Goal: Task Accomplishment & Management: Manage account settings

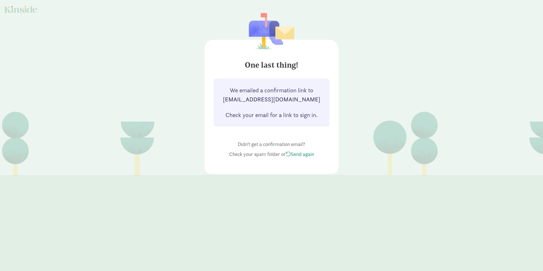
click at [25, 9] on div at bounding box center [20, 9] width 33 height 7
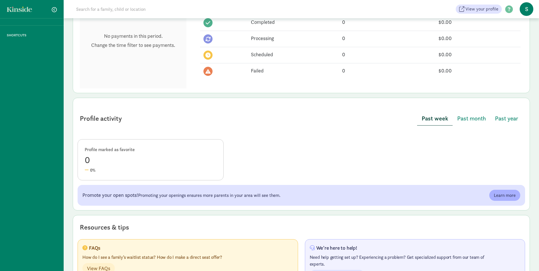
scroll to position [278, 0]
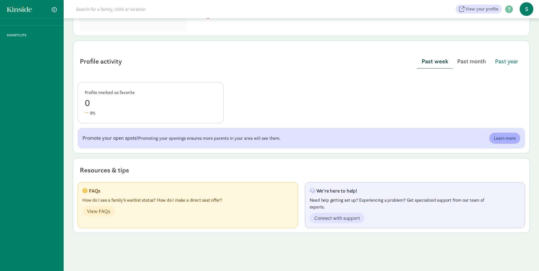
click at [481, 65] on span "Past month" at bounding box center [471, 61] width 29 height 9
click at [501, 63] on span "Past year" at bounding box center [506, 61] width 23 height 9
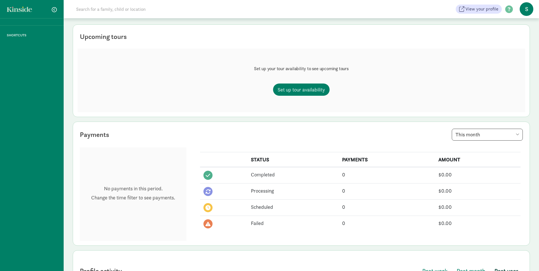
scroll to position [0, 0]
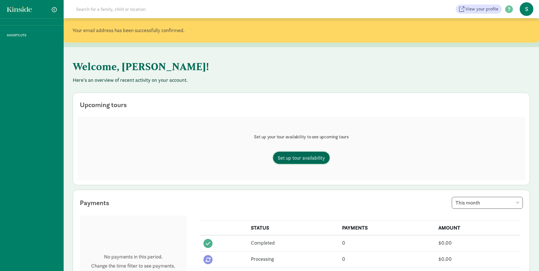
click at [295, 158] on span "Set up tour availability" at bounding box center [301, 158] width 47 height 8
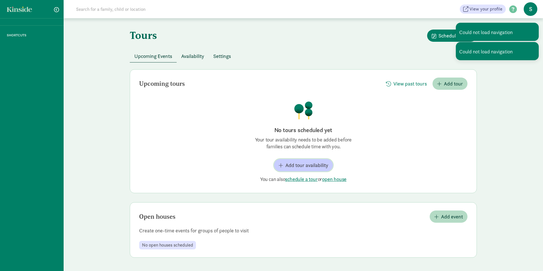
click at [307, 164] on span "Add tour availability" at bounding box center [307, 165] width 43 height 8
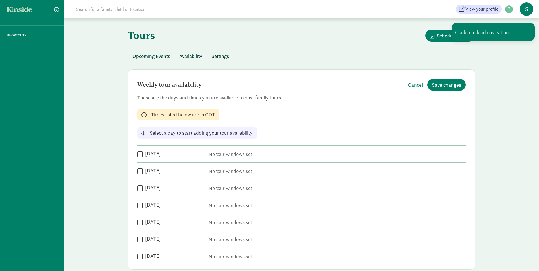
click at [143, 154] on label "Monday" at bounding box center [152, 153] width 18 height 7
click at [143, 154] on input "Monday" at bounding box center [140, 154] width 6 height 8
checkbox input "true"
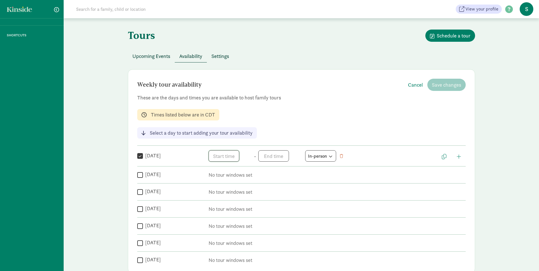
click at [227, 155] on span "h 12 1 2 3 4 5 6 7 8 9 10 11 mm 00 05 10 15 20 25 30 35 40 45 50 55 a am pm" at bounding box center [230, 155] width 43 height 11
click at [218, 199] on li "10" at bounding box center [217, 200] width 17 height 11
click at [234, 176] on li "00" at bounding box center [234, 176] width 17 height 11
click at [249, 176] on li "am" at bounding box center [251, 176] width 17 height 11
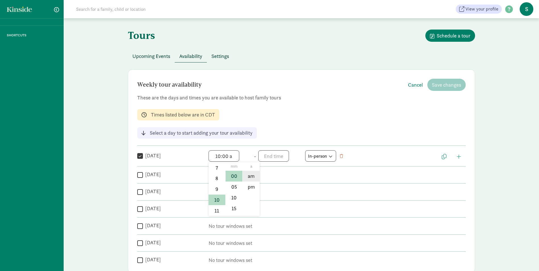
type input "10:00 am"
click at [267, 156] on span "h 12 1 2 3 4 5 6 7 8 9 10 11 mm 00 05 10 15 20 25 30 35 40 45 50 55 a am pm" at bounding box center [279, 155] width 43 height 11
click at [263, 205] on li "3" at bounding box center [266, 208] width 17 height 11
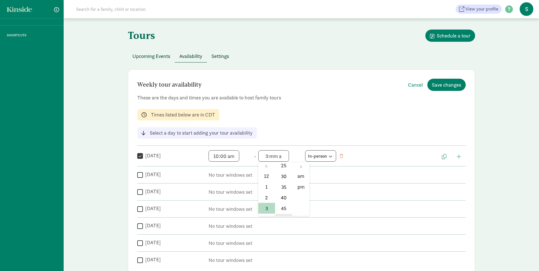
scroll to position [55, 0]
click at [284, 185] on li "30" at bounding box center [283, 185] width 17 height 11
click at [298, 187] on li "pm" at bounding box center [300, 187] width 17 height 11
type input "3:30 pm"
click at [140, 175] on input "Tuesday" at bounding box center [140, 175] width 6 height 8
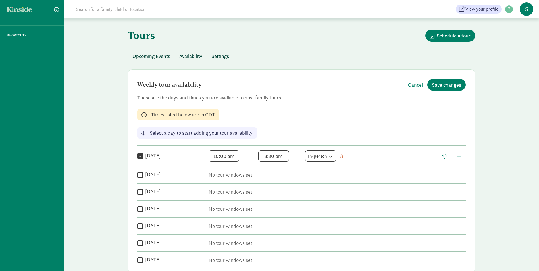
checkbox input "true"
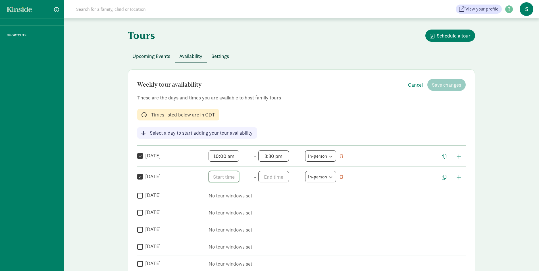
click at [236, 175] on span "h 12 1 2 3 4 5 6 7 8 9 10 11 mm 00 05 10 15 20 25 30 35 40 45 50 55 a am pm" at bounding box center [230, 176] width 43 height 11
click at [217, 220] on li "10" at bounding box center [217, 220] width 17 height 11
click at [234, 196] on li "00" at bounding box center [234, 197] width 17 height 11
click at [248, 197] on li "am" at bounding box center [251, 197] width 17 height 11
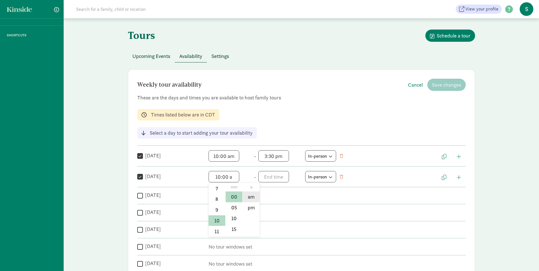
type input "10:00 am"
click at [276, 178] on span "h 12 1 2 3 4 5 6 7 8 9 10 11 mm 00 05 10 15 20 25 30 35 40 45 50 55 a am pm" at bounding box center [279, 176] width 43 height 11
click at [263, 229] on li "3" at bounding box center [266, 229] width 17 height 11
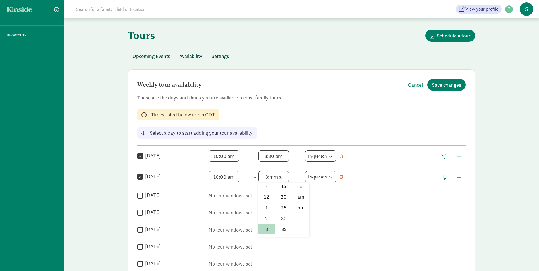
scroll to position [57, 0]
click at [281, 203] on li "30" at bounding box center [283, 204] width 17 height 11
click at [304, 207] on li "pm" at bounding box center [300, 207] width 17 height 11
type input "3:30 pm"
click at [149, 193] on label "Wednesday" at bounding box center [152, 195] width 18 height 7
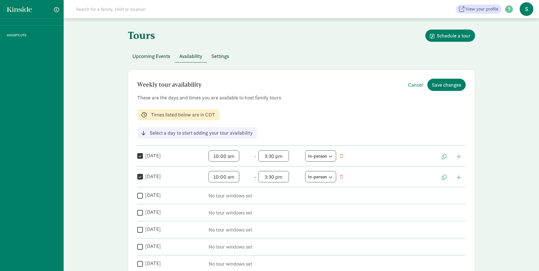
click at [143, 193] on input "Wednesday" at bounding box center [140, 196] width 6 height 8
checkbox input "true"
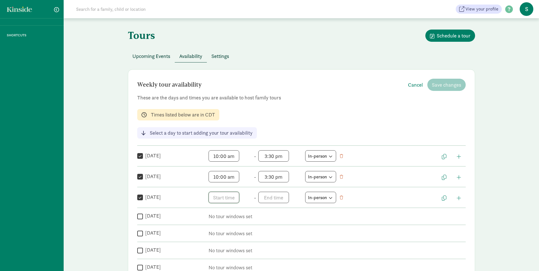
click at [230, 196] on span "h 12 1 2 3 4 5 6 7 8 9 10 11 mm 00 05 10 15 20 25 30 35 40 45 50 55 a am pm" at bounding box center [230, 197] width 43 height 11
click at [213, 242] on li "10" at bounding box center [217, 241] width 17 height 11
click at [231, 217] on li "00" at bounding box center [234, 217] width 17 height 11
click at [250, 217] on li "am" at bounding box center [251, 217] width 17 height 11
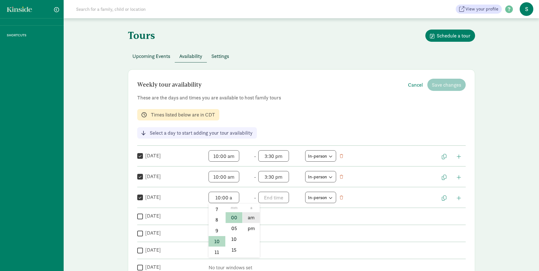
type input "10:00 am"
click at [266, 199] on span "h 12 1 2 3 4 5 6 7 8 9 10 11 mm 00 05 10 15 20 25 30 35 40 45 50 55 a am pm" at bounding box center [279, 197] width 43 height 11
click at [265, 249] on li "3" at bounding box center [266, 249] width 17 height 11
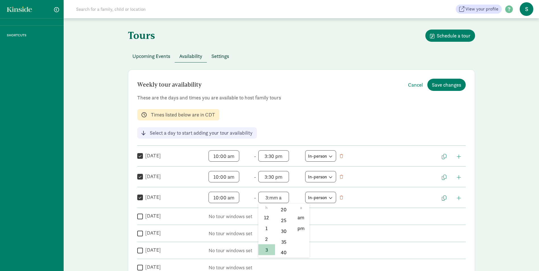
scroll to position [57, 0]
click at [282, 226] on li "30" at bounding box center [283, 225] width 17 height 11
click at [298, 228] on li "pm" at bounding box center [300, 228] width 17 height 11
type input "3:30 pm"
click at [140, 218] on input "Thursday" at bounding box center [140, 217] width 6 height 8
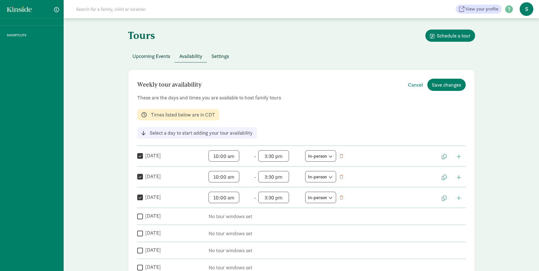
checkbox input "true"
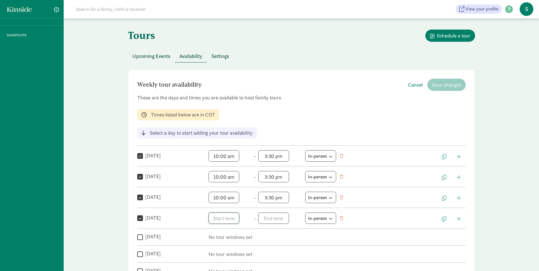
click at [213, 217] on span "h 12 1 2 3 4 5 6 7 8 9 10 11 mm 00 05 10 15 20 25 30 35 40 45 50 55 a am pm" at bounding box center [230, 218] width 43 height 11
click at [216, 262] on li "10" at bounding box center [217, 262] width 17 height 11
click at [236, 238] on li "00" at bounding box center [234, 238] width 17 height 11
click at [247, 238] on li "am" at bounding box center [251, 238] width 17 height 11
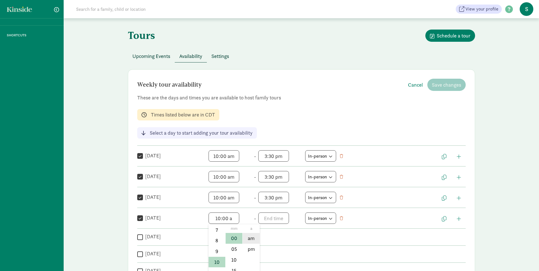
type input "10:00 am"
click at [266, 220] on span "h 12 1 2 3 4 5 6 7 8 9 10 11 mm 00 05 10 15 20 25 30 35 40 45 50 55 a am pm" at bounding box center [279, 218] width 43 height 11
click at [264, 266] on li "3" at bounding box center [266, 270] width 17 height 11
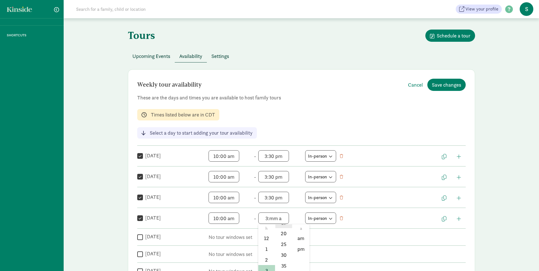
scroll to position [57, 0]
click at [282, 246] on li "30" at bounding box center [283, 246] width 17 height 11
click at [304, 248] on li "pm" at bounding box center [300, 249] width 17 height 11
type input "3:30 pm"
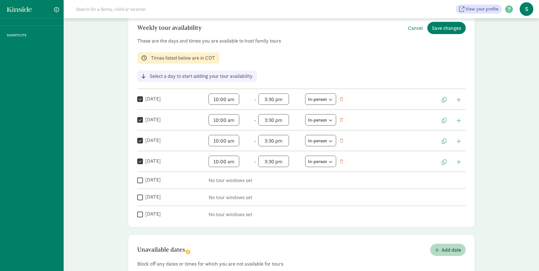
click at [139, 180] on input "Friday" at bounding box center [140, 180] width 6 height 8
checkbox input "true"
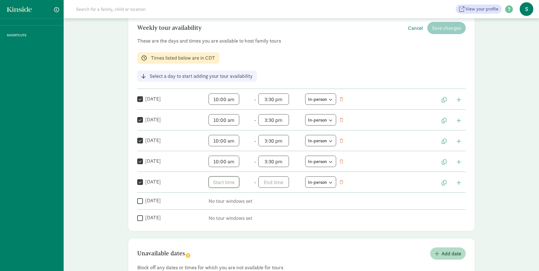
click at [218, 181] on span "h 12 1 2 3 4 5 6 7 8 9 10 11 mm 00 05 10 15 20 25 30 35 40 45 50 55 a am pm" at bounding box center [230, 181] width 43 height 11
click at [214, 226] on li "10" at bounding box center [217, 226] width 17 height 11
drag, startPoint x: 231, startPoint y: 201, endPoint x: 261, endPoint y: 204, distance: 30.0
click at [231, 201] on li "00" at bounding box center [234, 202] width 17 height 11
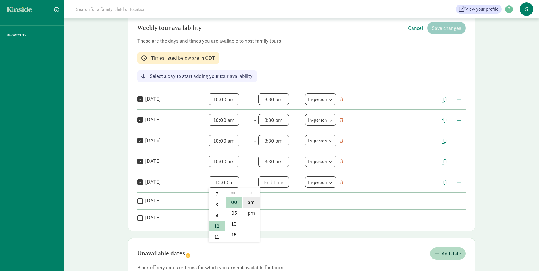
click at [249, 205] on li "am" at bounding box center [251, 202] width 17 height 11
type input "10:00 am"
click at [267, 185] on span "h 12 1 2 3 4 5 6 7 8 9 10 11 mm 00 05 10 15 20 25 30 35 40 45 50 55 a am pm" at bounding box center [279, 181] width 43 height 11
click at [267, 231] on li "3" at bounding box center [266, 234] width 17 height 11
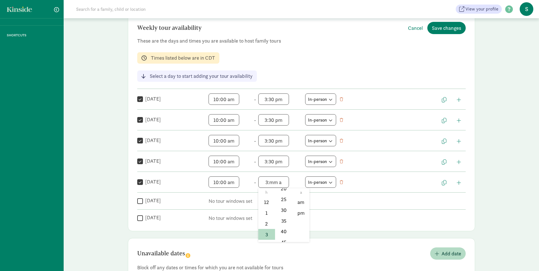
scroll to position [57, 0]
click at [281, 209] on li "30" at bounding box center [283, 210] width 17 height 11
click at [302, 211] on li "pm" at bounding box center [300, 213] width 17 height 11
type input "3:30 pm"
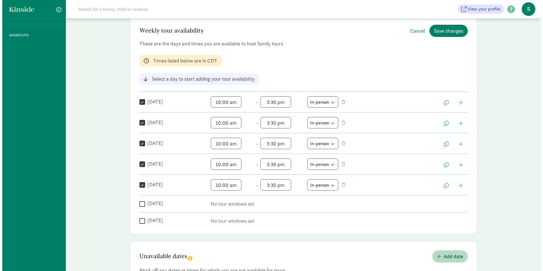
scroll to position [0, 0]
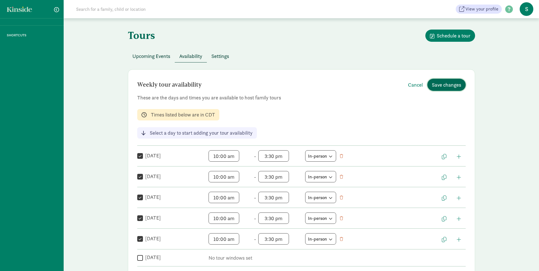
click at [445, 86] on span "Save changes" at bounding box center [446, 85] width 29 height 8
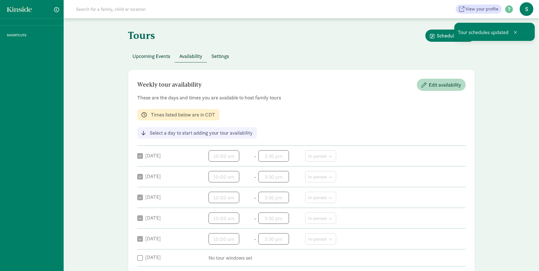
click at [223, 56] on span "Settings" at bounding box center [220, 56] width 18 height 8
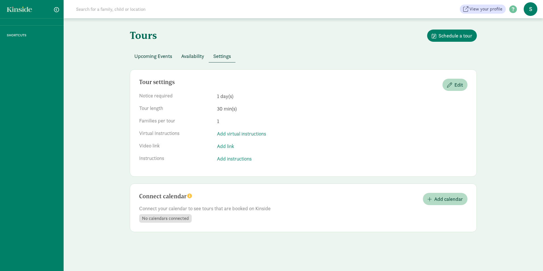
click at [166, 58] on span "Upcoming Events" at bounding box center [153, 56] width 38 height 8
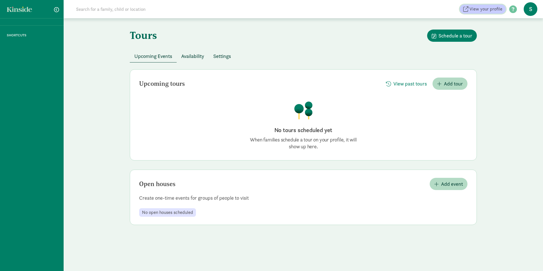
click at [493, 9] on span "View your profile" at bounding box center [486, 9] width 33 height 7
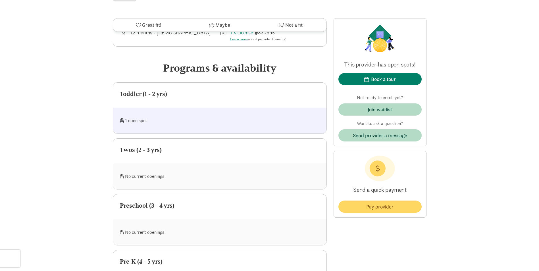
scroll to position [227, 0]
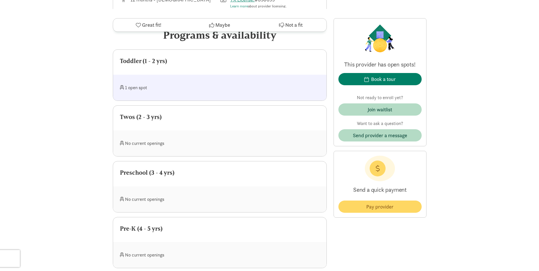
click at [140, 82] on div "1 open spot" at bounding box center [170, 88] width 100 height 12
click at [142, 57] on div "Toddler (1 - 2 yrs)" at bounding box center [220, 61] width 200 height 9
click at [163, 57] on div "Toddler (1 - 2 yrs)" at bounding box center [220, 61] width 200 height 9
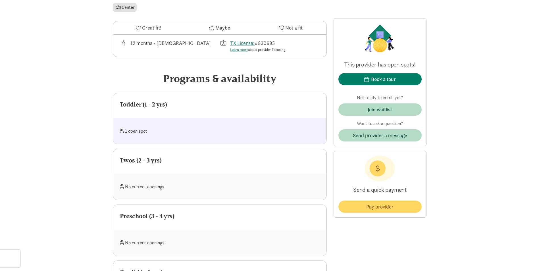
scroll to position [85, 0]
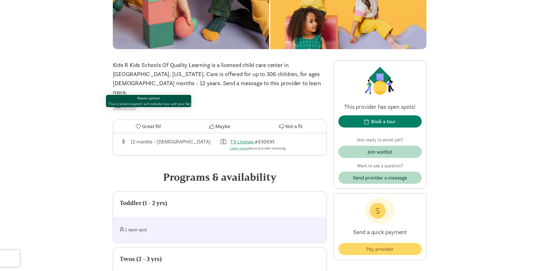
click at [143, 122] on span "Great fit!" at bounding box center [151, 126] width 19 height 8
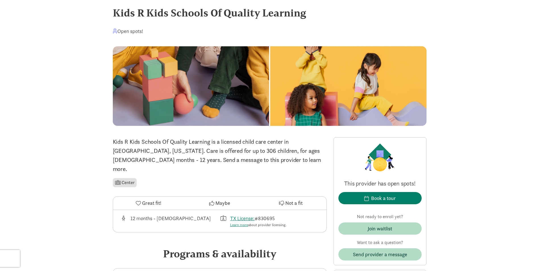
scroll to position [0, 0]
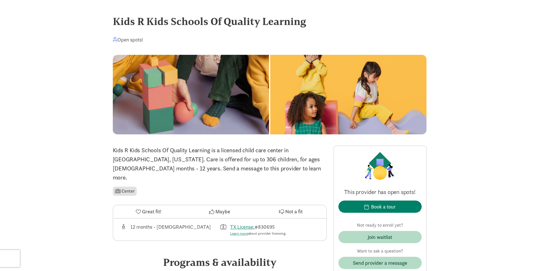
click at [115, 40] on span at bounding box center [115, 39] width 5 height 5
click at [132, 40] on div "Open spots!" at bounding box center [128, 40] width 30 height 8
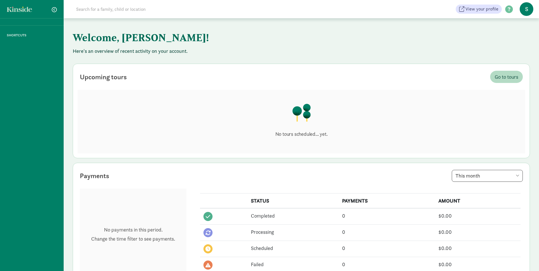
click at [526, 11] on span "s" at bounding box center [527, 9] width 14 height 14
click at [521, 22] on link "User Profile" at bounding box center [521, 22] width 23 height 7
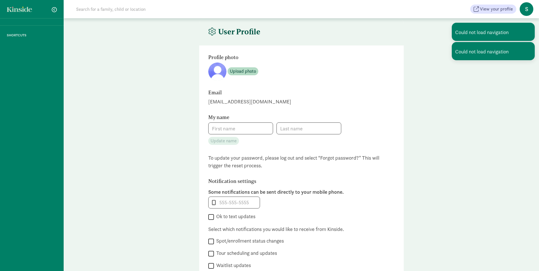
type input "[PERSON_NAME]"
type input "san martin"
type input "2107985300"
checkbox input "false"
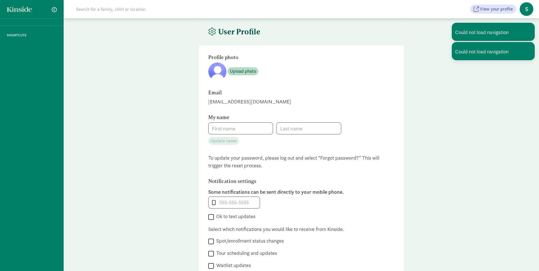
checkbox input "false"
click at [253, 128] on input "sheila" at bounding box center [241, 128] width 64 height 11
type input "sheila"
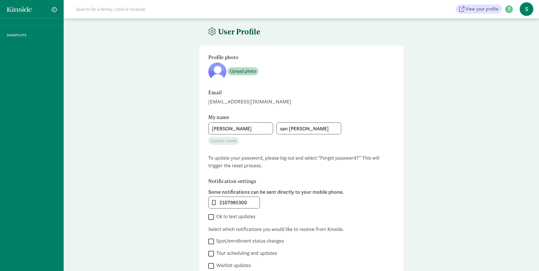
click at [365, 124] on div "sheila san martin" at bounding box center [301, 128] width 186 height 12
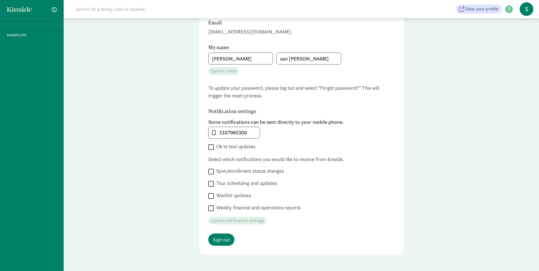
scroll to position [88, 0]
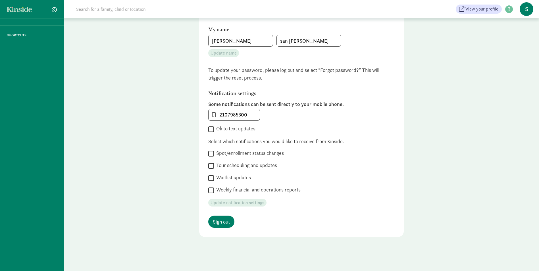
click at [211, 166] on input "Tour scheduling and updates" at bounding box center [211, 166] width 6 height 8
checkbox input "true"
click at [211, 176] on input "Waitlist updates" at bounding box center [211, 178] width 6 height 8
checkbox input "true"
click at [213, 191] on input "Weekly financial and operations reports" at bounding box center [211, 190] width 6 height 8
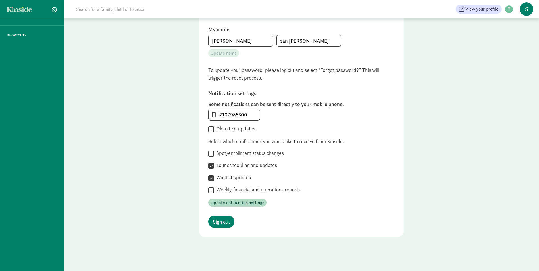
checkbox input "true"
click at [212, 154] on input "Spot/enrollment status changes" at bounding box center [211, 154] width 6 height 8
checkbox input "true"
click at [240, 203] on span "Update notification settings" at bounding box center [238, 202] width 54 height 7
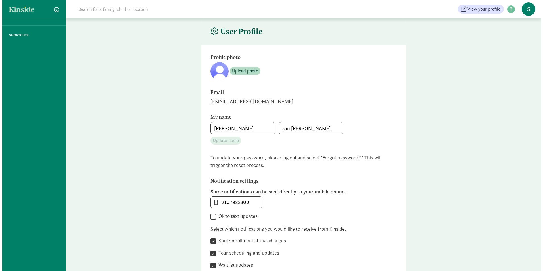
scroll to position [0, 0]
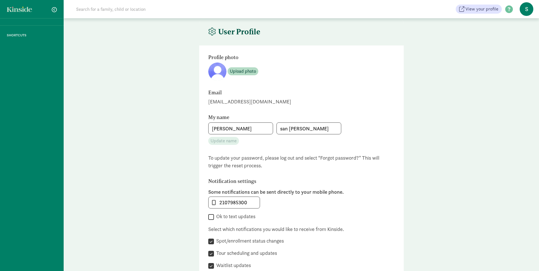
click at [15, 37] on p "SHORTCUTS" at bounding box center [32, 35] width 64 height 6
click at [56, 10] on span "button" at bounding box center [54, 9] width 5 height 5
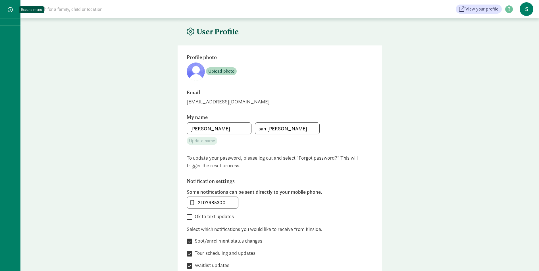
click at [9, 9] on span "button" at bounding box center [10, 9] width 5 height 5
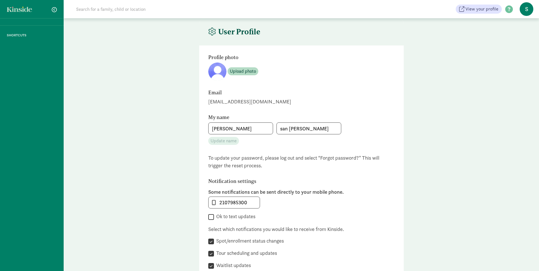
click at [15, 36] on p "SHORTCUTS" at bounding box center [32, 35] width 64 height 6
click at [38, 21] on div "SHORTCUTS" at bounding box center [32, 135] width 64 height 271
click at [508, 13] on span at bounding box center [509, 10] width 14 height 8
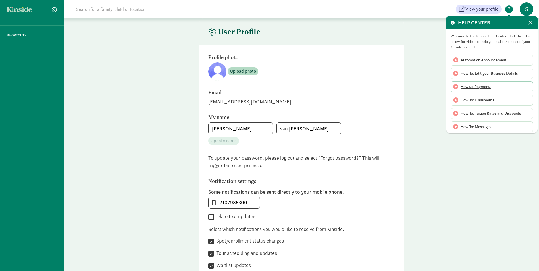
click at [484, 88] on span "How to: Payments" at bounding box center [476, 87] width 31 height 6
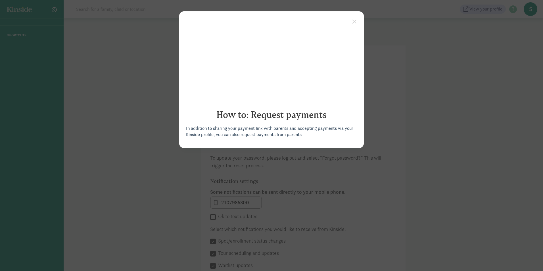
click appcues "× How to: Request payments In addition to sharing your payment link with parent…"
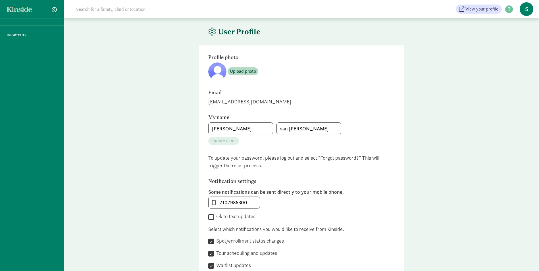
click at [215, 33] on icon at bounding box center [212, 32] width 8 height 8
click at [476, 11] on span "View your profile" at bounding box center [481, 9] width 33 height 7
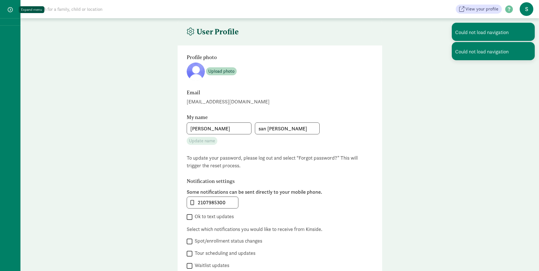
click at [9, 9] on span "button" at bounding box center [10, 9] width 5 height 5
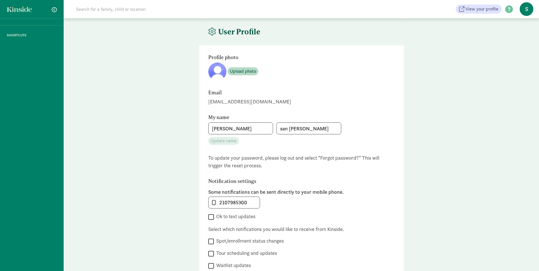
click at [16, 34] on p "SHORTCUTS" at bounding box center [32, 35] width 64 height 6
drag, startPoint x: 16, startPoint y: 34, endPoint x: 40, endPoint y: 47, distance: 27.2
click at [40, 47] on div "SHORTCUTS" at bounding box center [32, 135] width 64 height 271
click at [25, 23] on div "SHORTCUTS" at bounding box center [32, 135] width 64 height 271
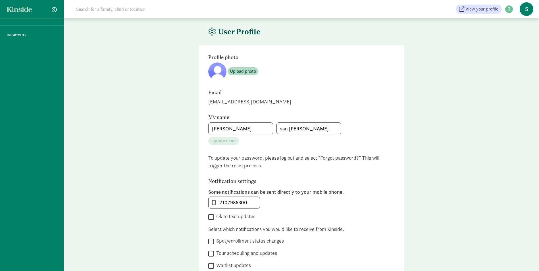
click at [20, 9] on link at bounding box center [21, 9] width 28 height 5
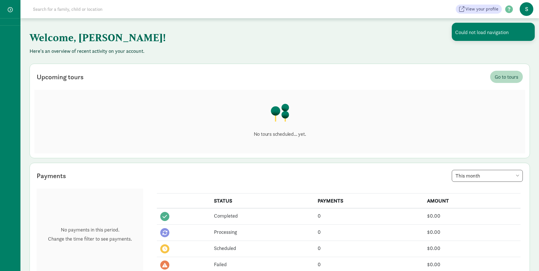
scroll to position [28, 0]
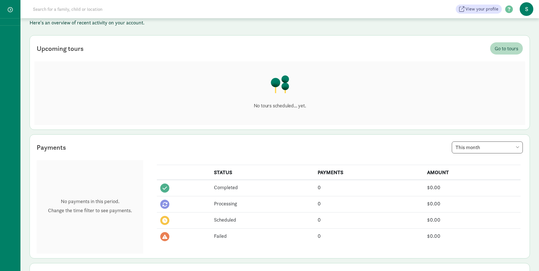
click at [394, 92] on div "No tours scheduled... yet." at bounding box center [279, 93] width 491 height 64
click at [405, 65] on div "No tours scheduled... yet." at bounding box center [279, 93] width 491 height 64
